Goal: Check status: Check status

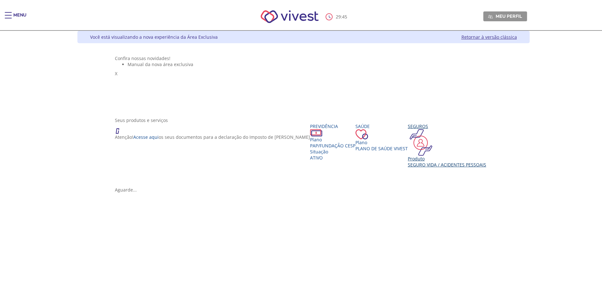
click at [408, 168] on div "Seguro Vida / Acidentes Pessoais" at bounding box center [447, 165] width 78 height 6
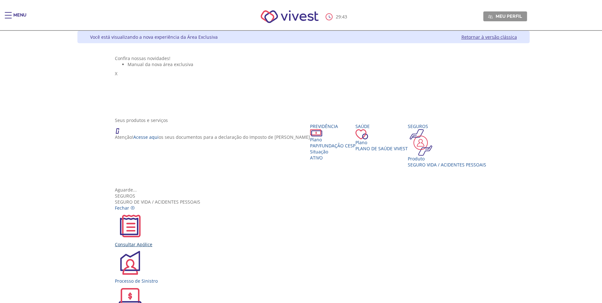
click at [211, 211] on div "Consultar Apólice" at bounding box center [303, 229] width 377 height 37
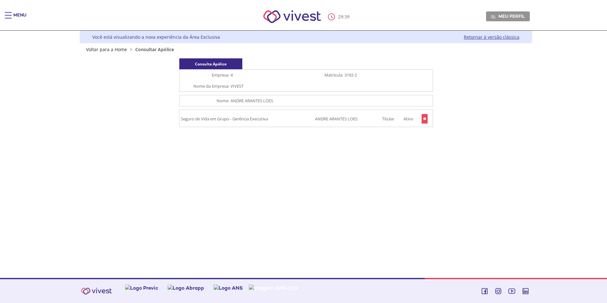
click at [424, 118] on input "**" at bounding box center [425, 119] width 6 height 10
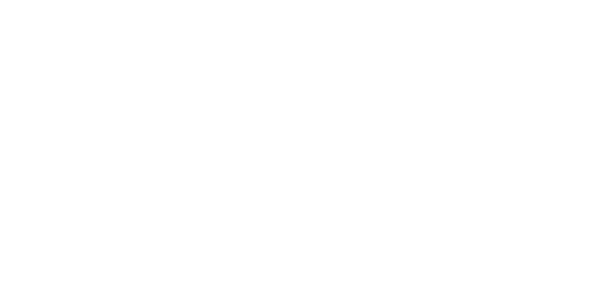
scroll to position [58, 0]
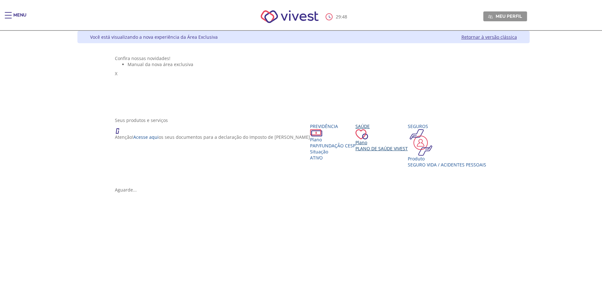
click at [356, 151] on span "Plano de Saúde VIVEST" at bounding box center [382, 148] width 52 height 6
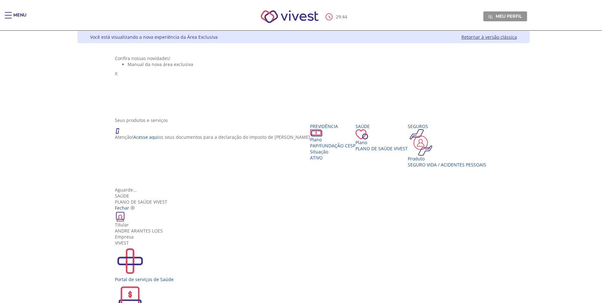
scroll to position [11, 0]
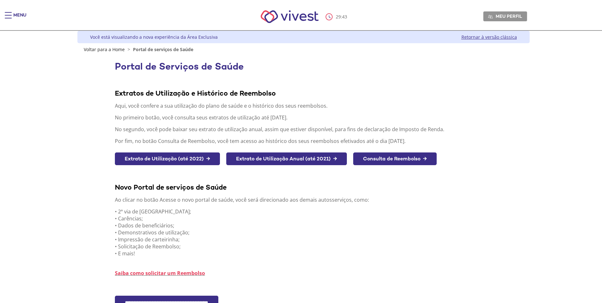
scroll to position [61, 0]
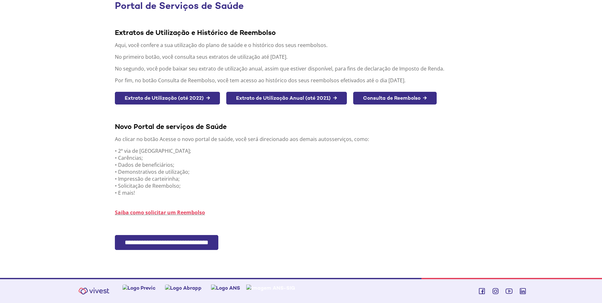
click at [391, 97] on link "Consulta de Reembolso →" at bounding box center [394, 98] width 83 height 13
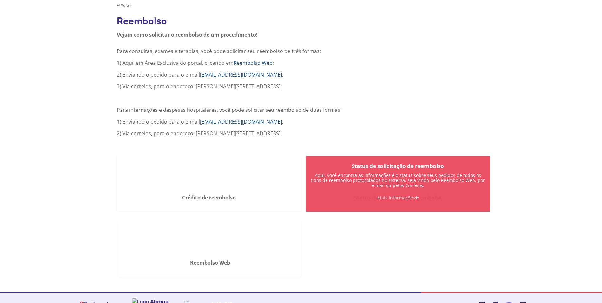
scroll to position [77, 0]
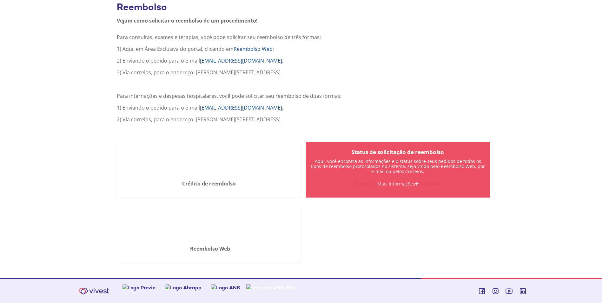
click at [413, 151] on div "Status de solicitação de reembolso Aqui, você encontra as informações e o statu…" at bounding box center [398, 170] width 184 height 56
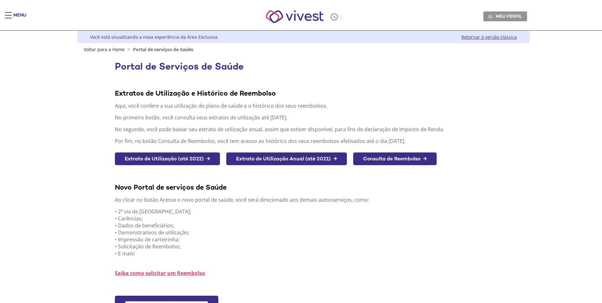
scroll to position [61, 0]
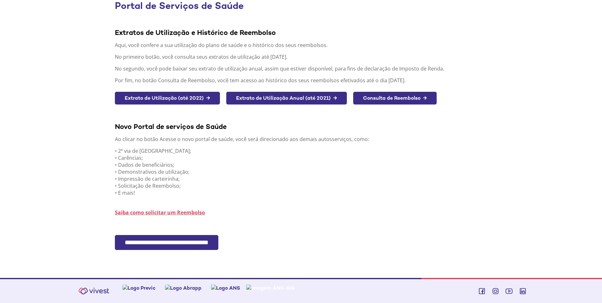
click at [209, 243] on input "**********" at bounding box center [166, 242] width 103 height 15
